Goal: Task Accomplishment & Management: Manage account settings

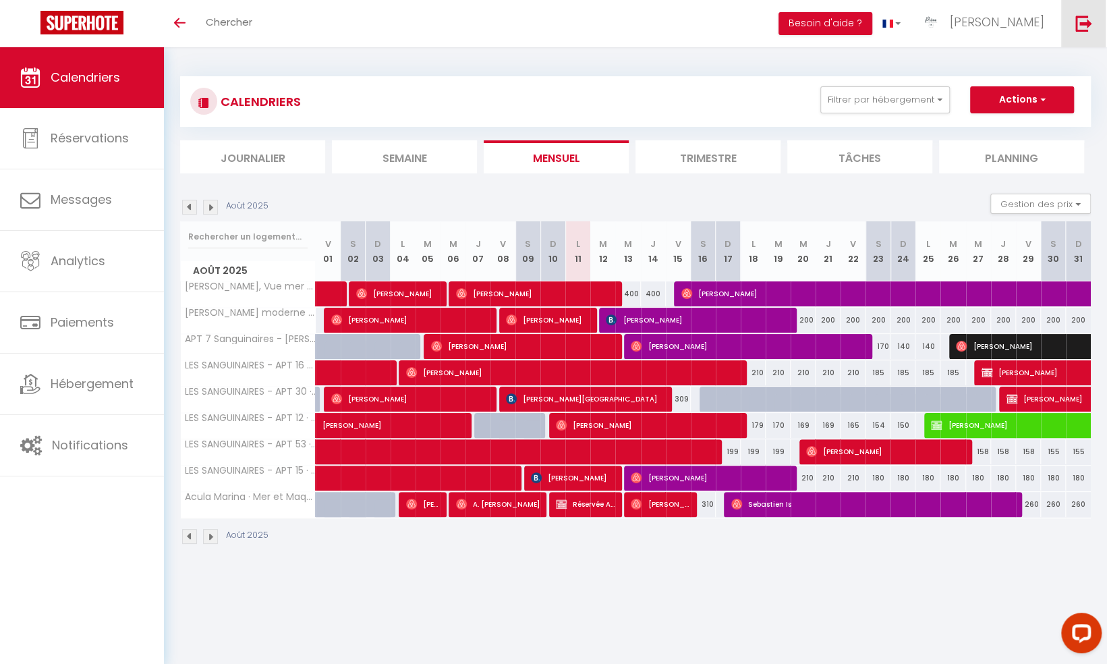
click at [1074, 23] on link at bounding box center [1083, 23] width 45 height 47
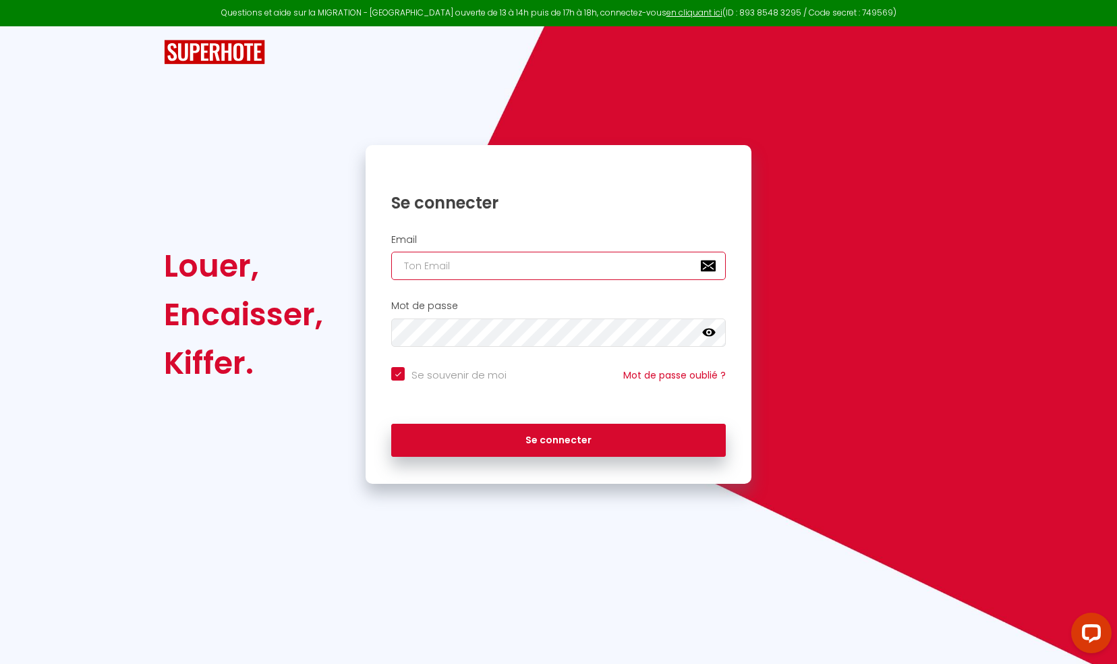
type input "[EMAIL_ADDRESS][DOMAIN_NAME]"
checkbox input "true"
click at [550, 262] on input "[EMAIL_ADDRESS][DOMAIN_NAME]" at bounding box center [558, 266] width 334 height 28
type input "[EMAIL_ADDRESS][DOMAIN_NAME]"
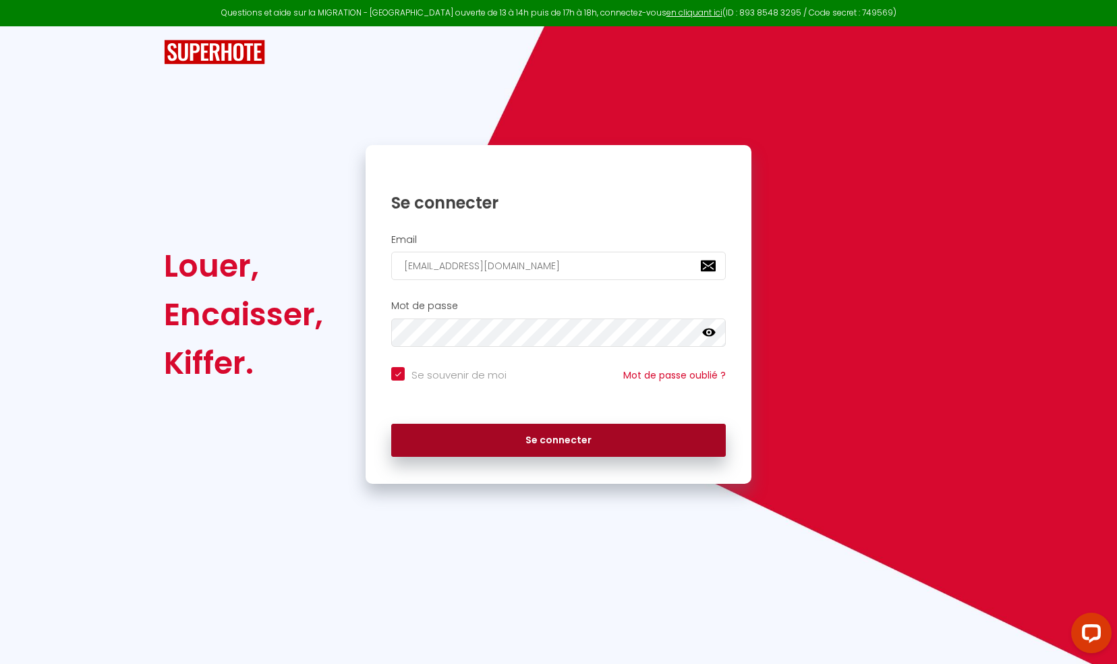
click at [533, 442] on button "Se connecter" at bounding box center [558, 441] width 334 height 34
checkbox input "true"
